Goal: Information Seeking & Learning: Learn about a topic

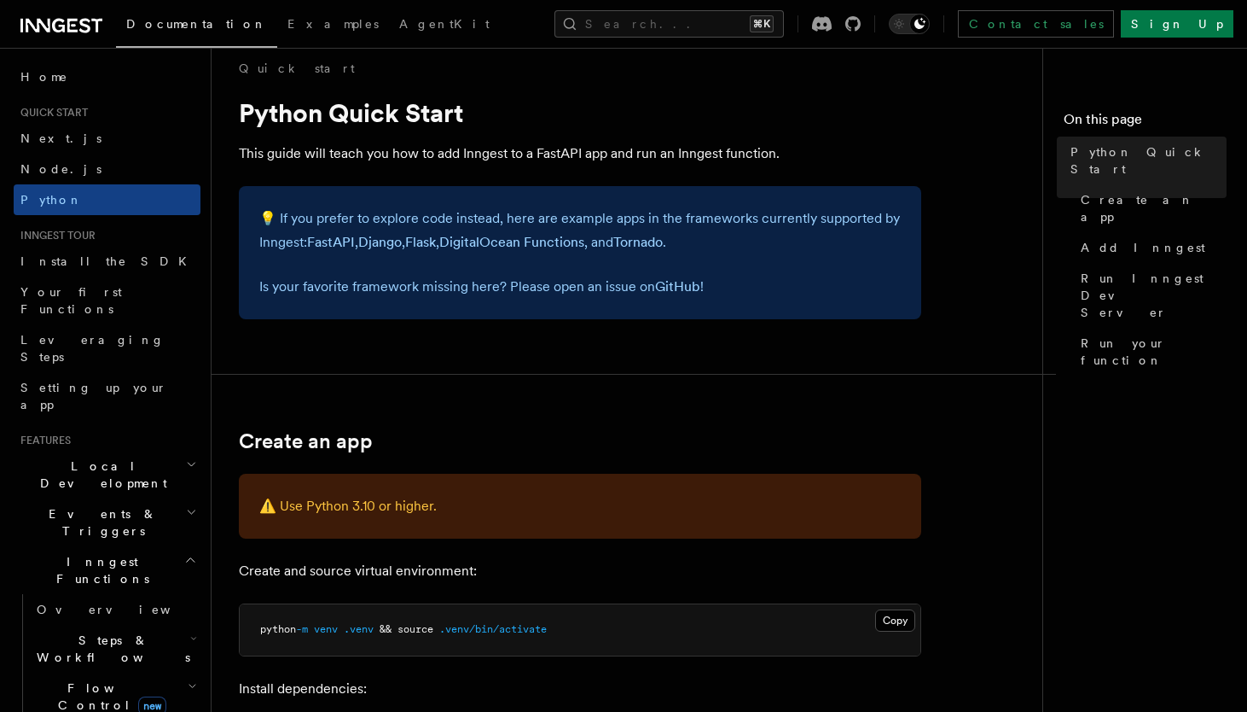
scroll to position [19, 0]
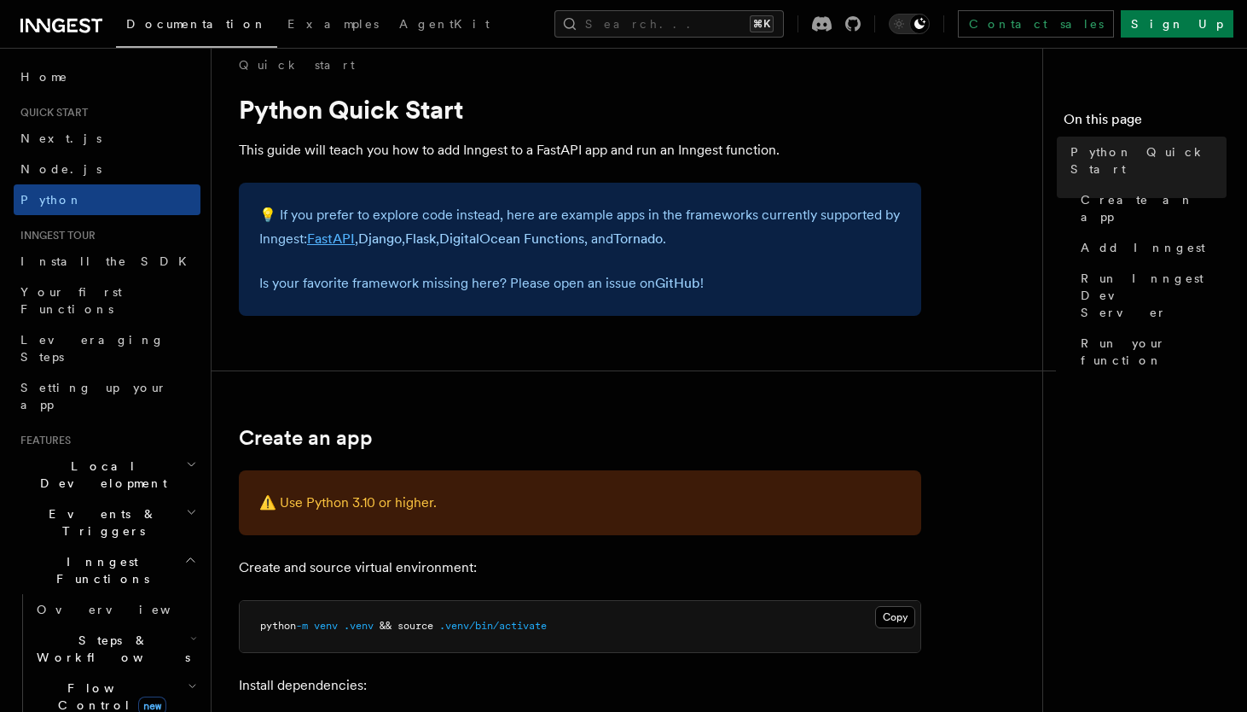
click at [326, 243] on link "FastAPI" at bounding box center [331, 238] width 48 height 16
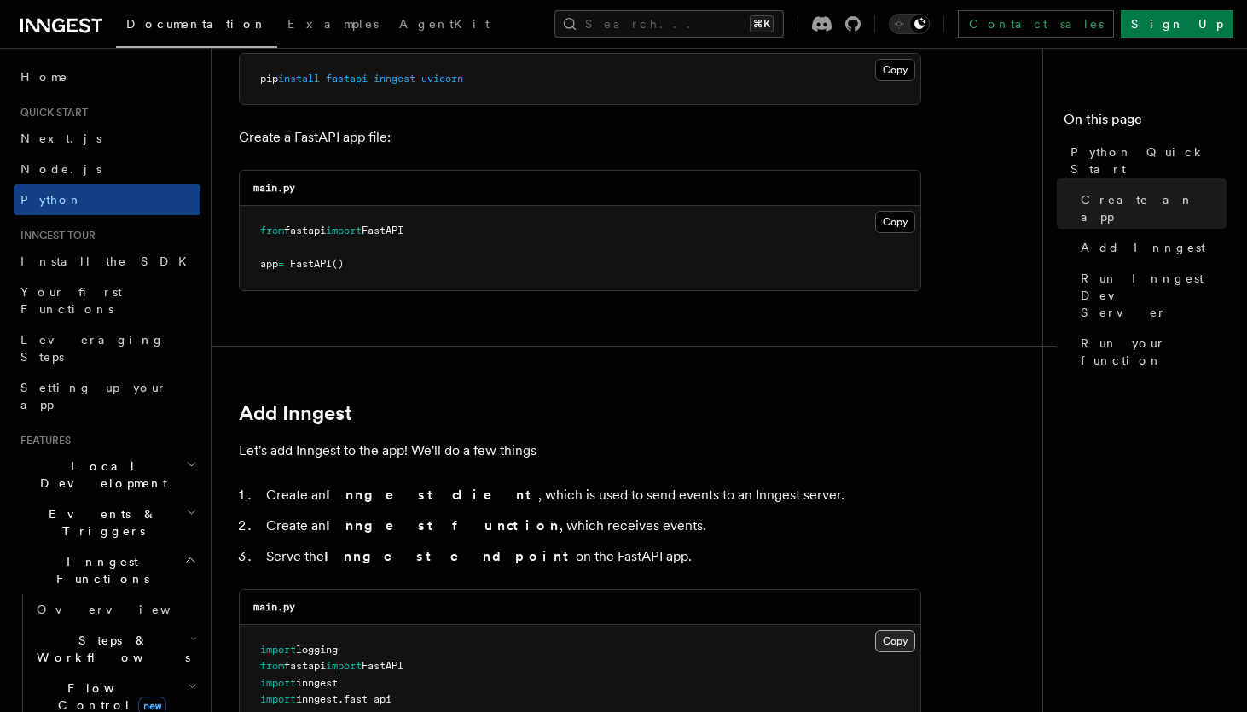
scroll to position [578, 0]
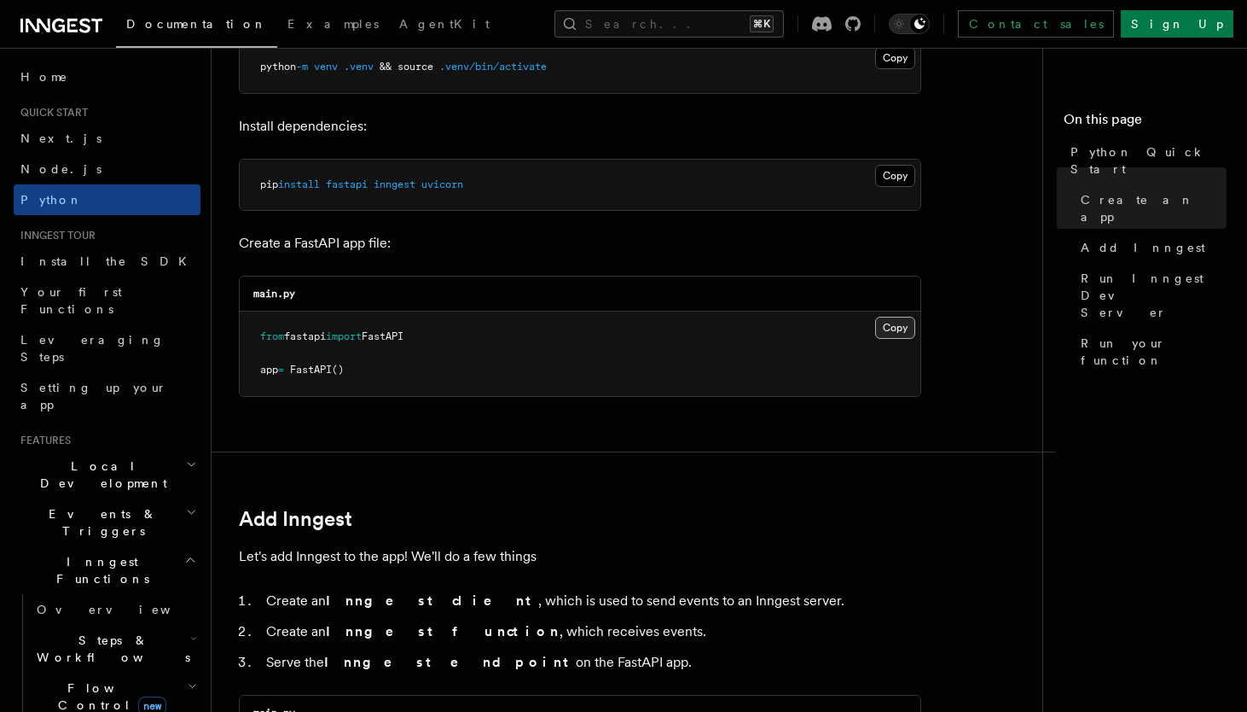
click at [893, 325] on button "Copy Copied" at bounding box center [895, 328] width 40 height 22
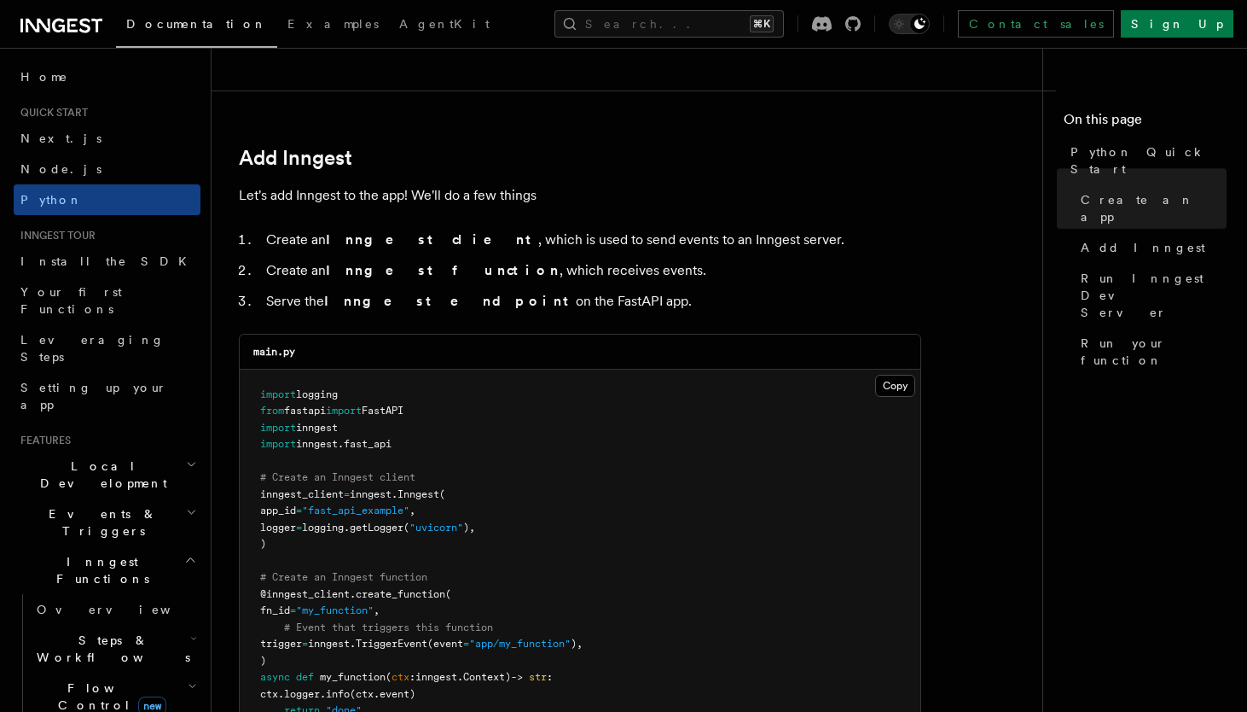
scroll to position [1008, 0]
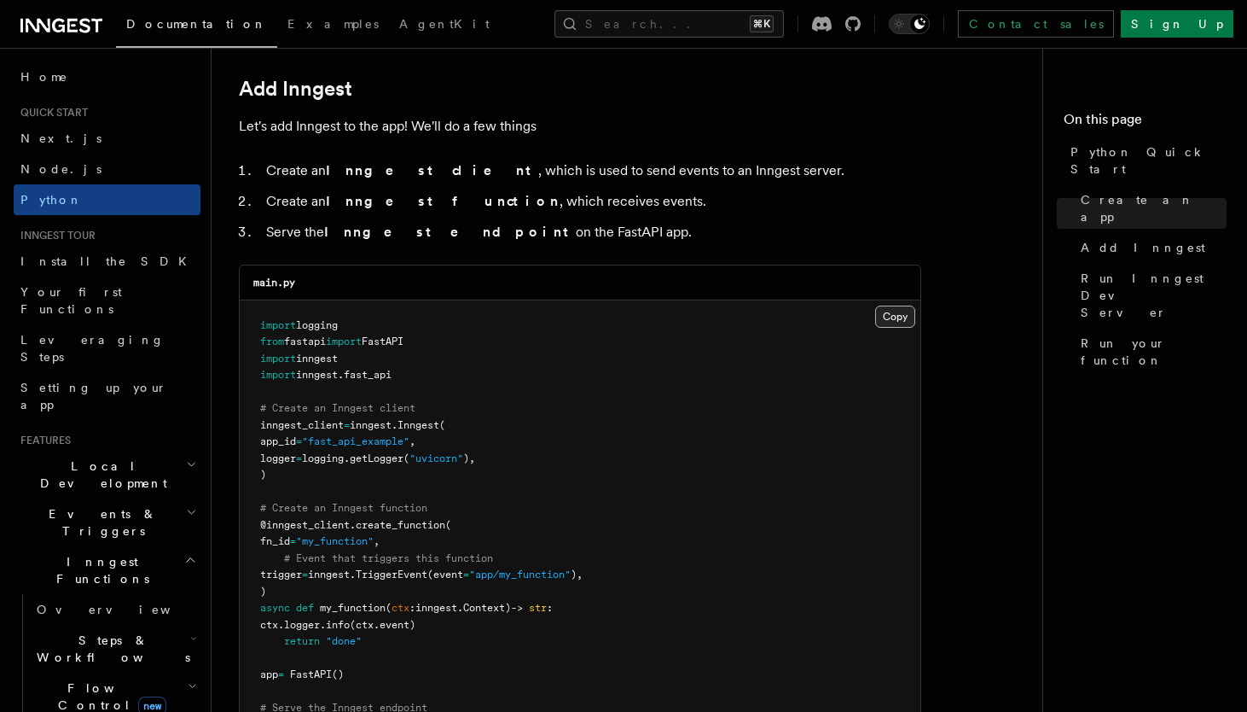
click at [895, 313] on button "Copy Copied" at bounding box center [895, 316] width 40 height 22
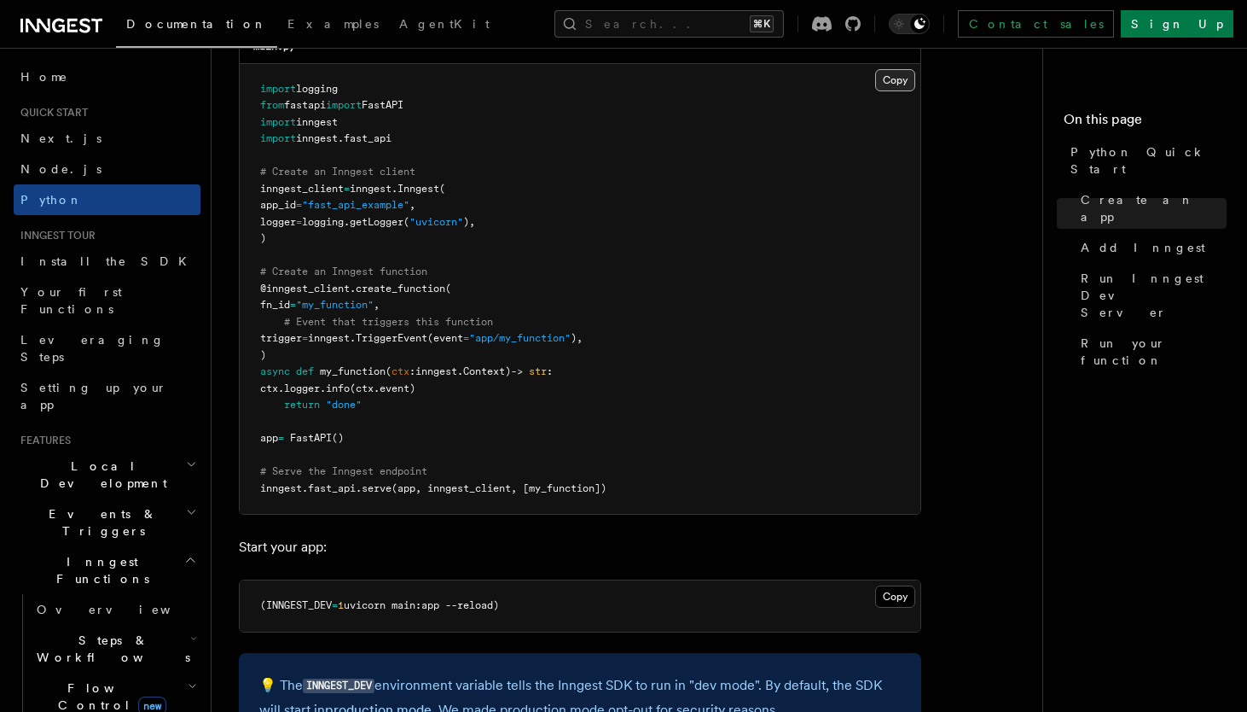
scroll to position [1251, 0]
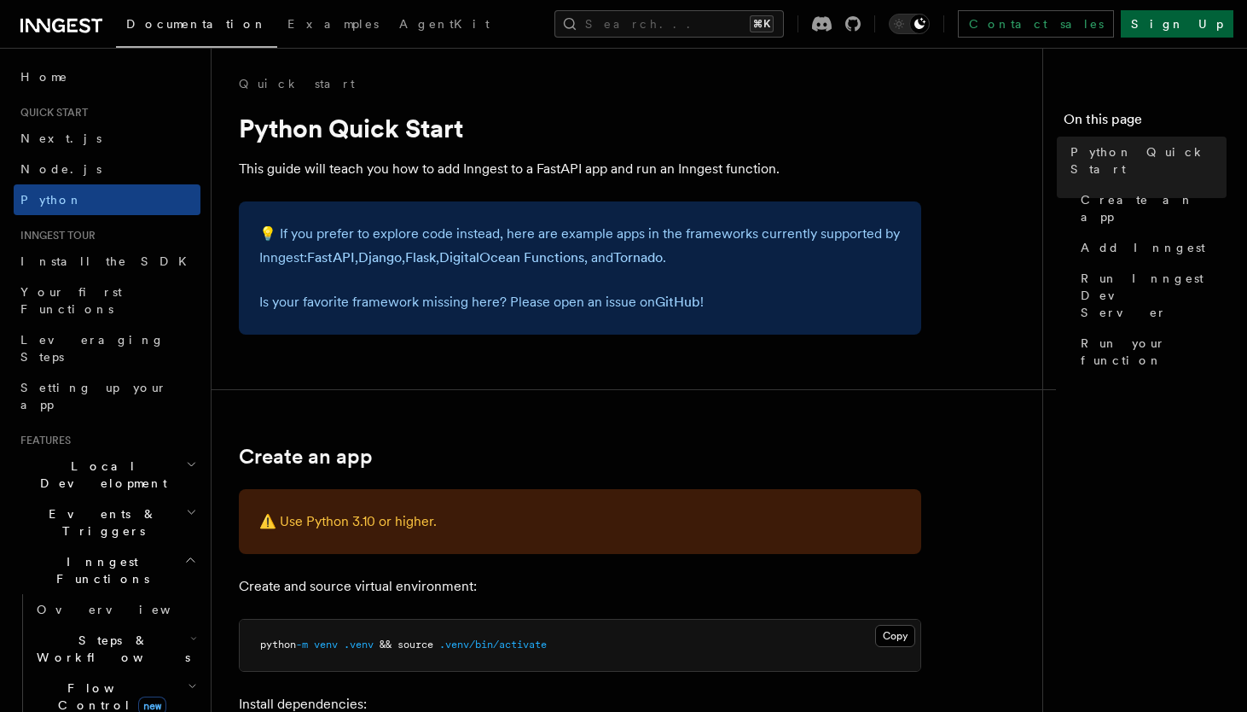
click at [1201, 32] on link "Sign Up" at bounding box center [1177, 23] width 113 height 27
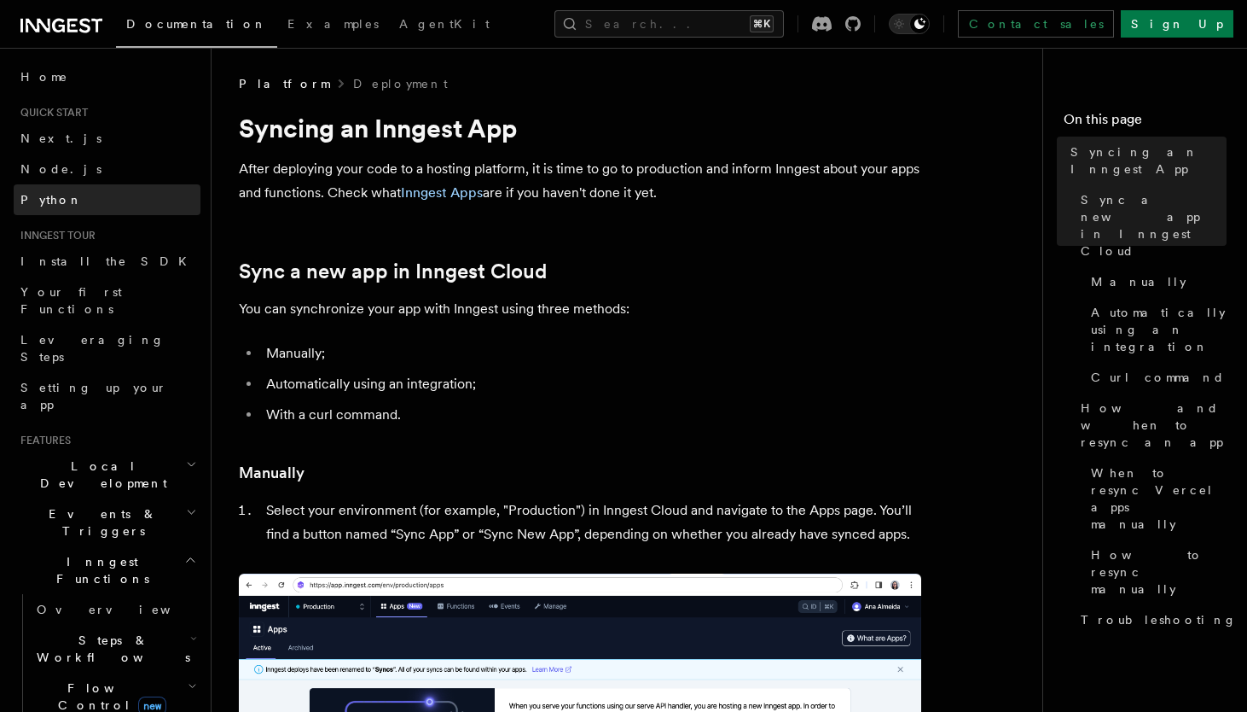
click at [78, 201] on link "Python" at bounding box center [107, 199] width 187 height 31
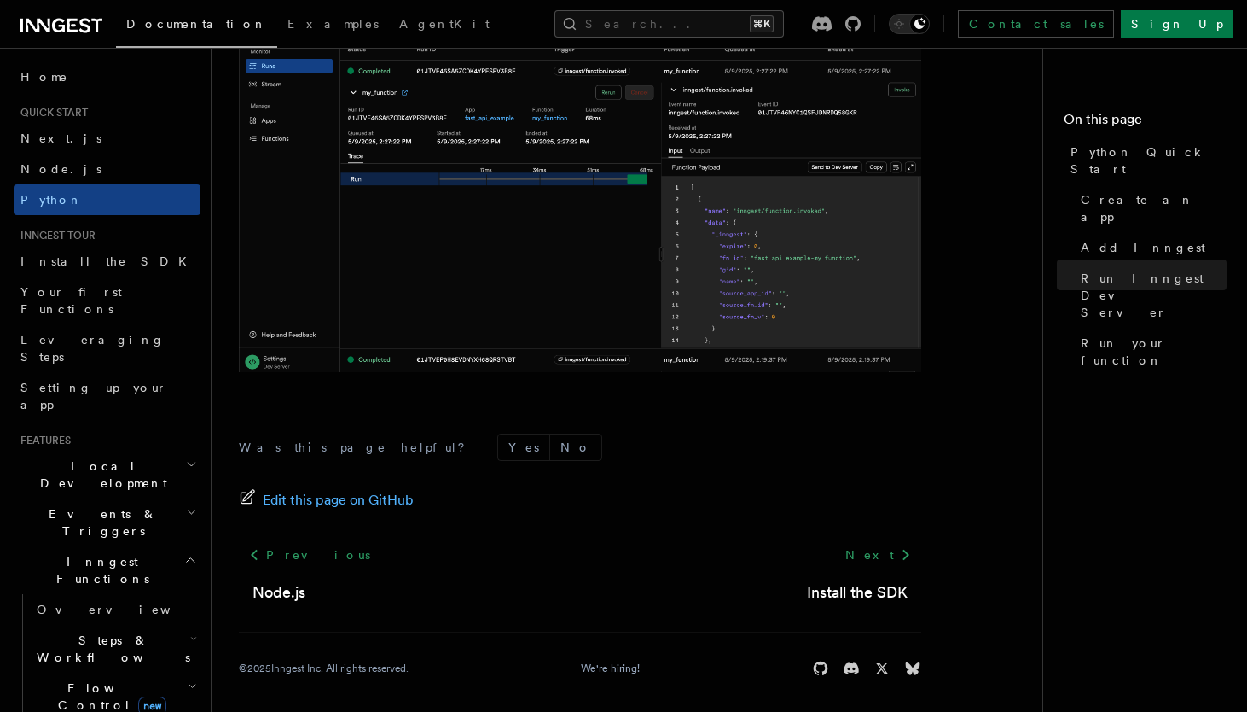
scroll to position [3603, 0]
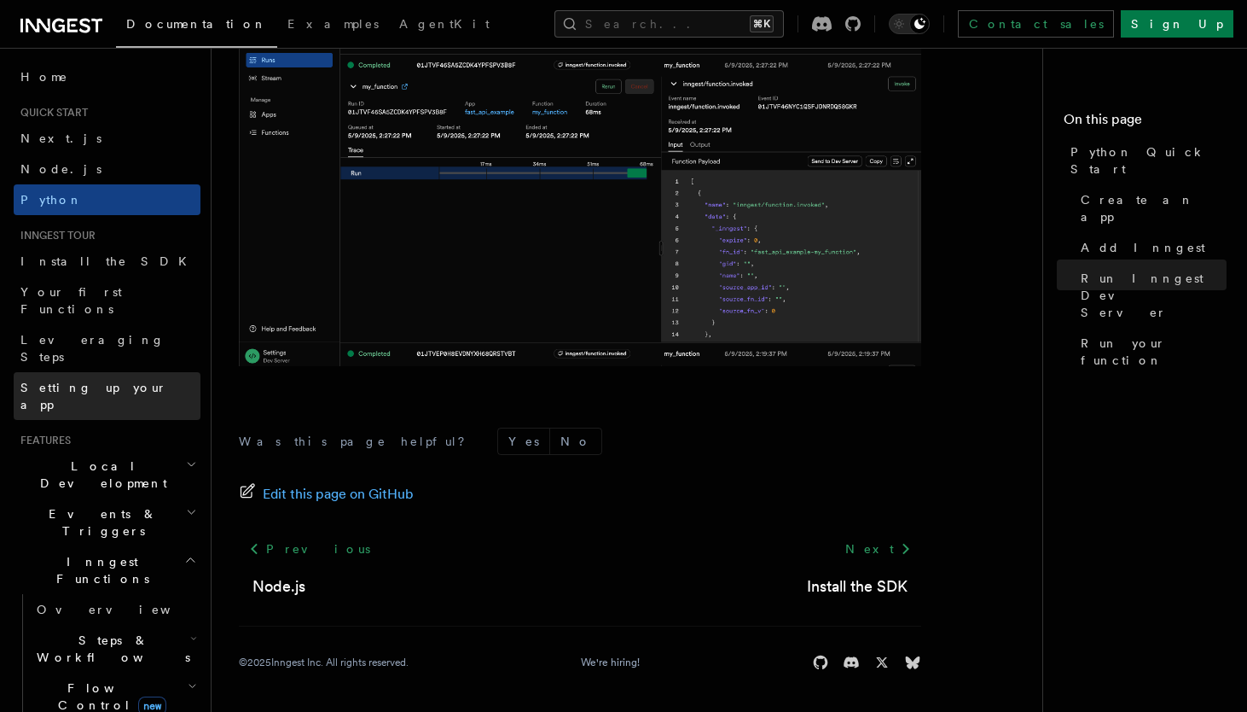
click at [97, 381] on span "Setting up your app" at bounding box center [93, 396] width 147 height 31
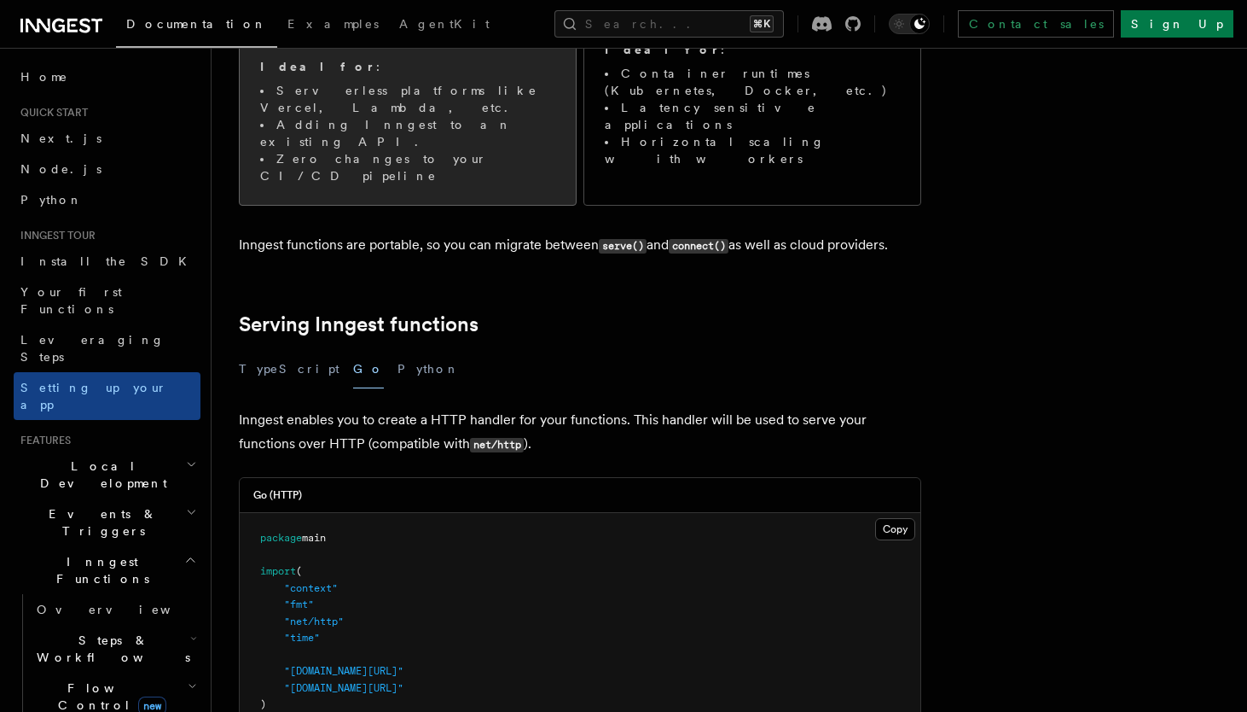
scroll to position [381, 0]
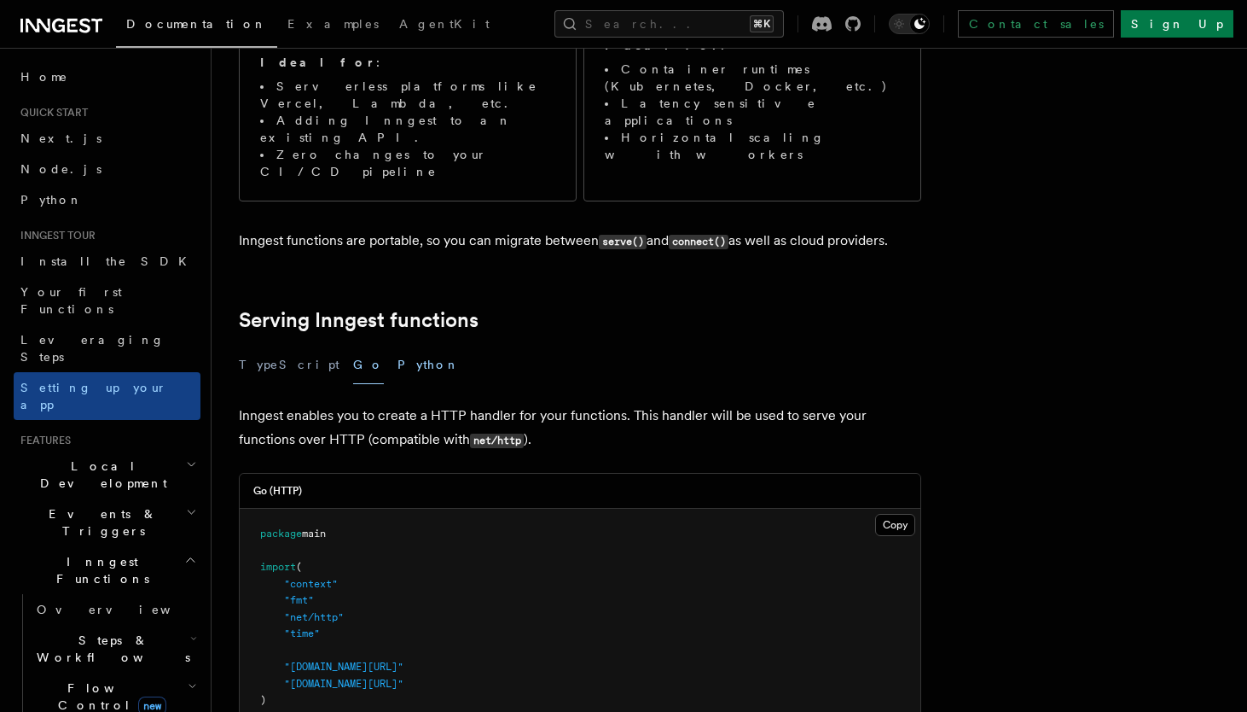
click at [398, 346] on button "Python" at bounding box center [429, 365] width 62 height 38
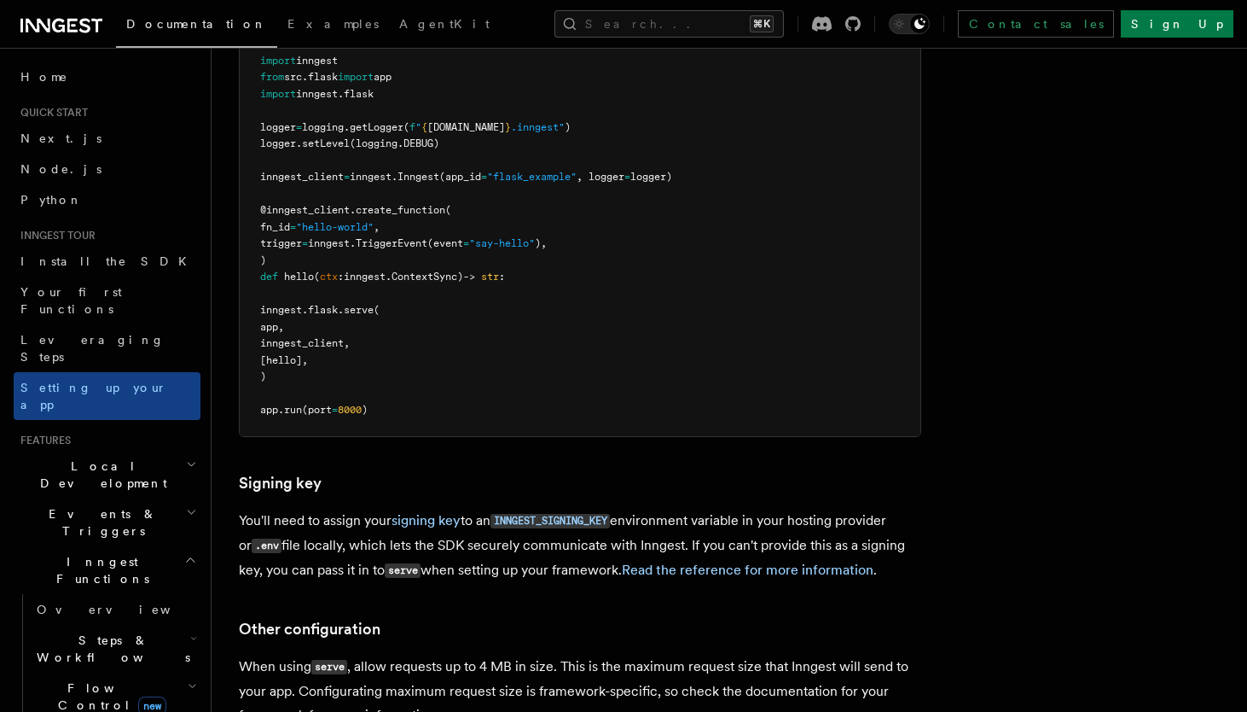
scroll to position [865, 0]
